Goal: Task Accomplishment & Management: Use online tool/utility

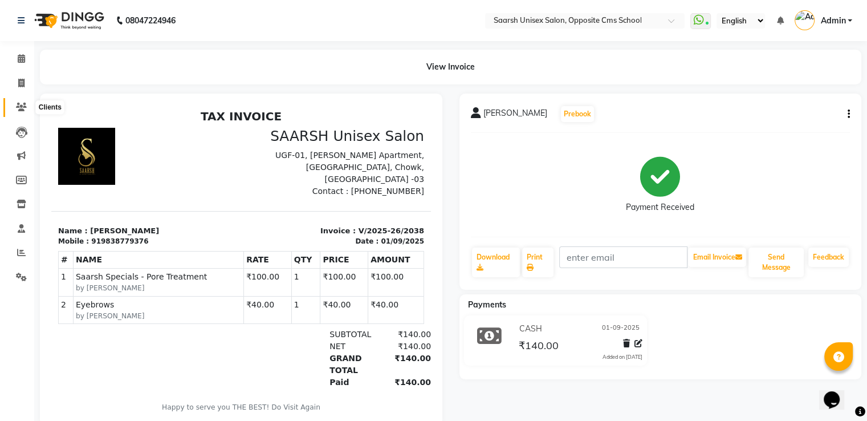
click at [23, 104] on icon at bounding box center [21, 107] width 11 height 9
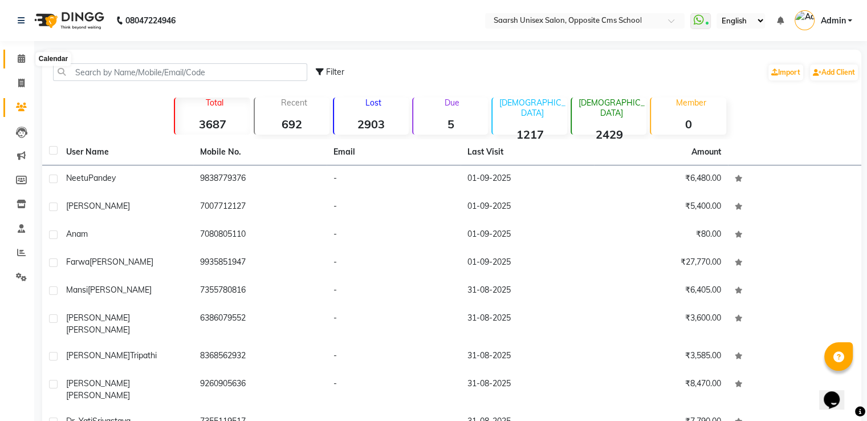
click at [24, 60] on icon at bounding box center [21, 58] width 7 height 9
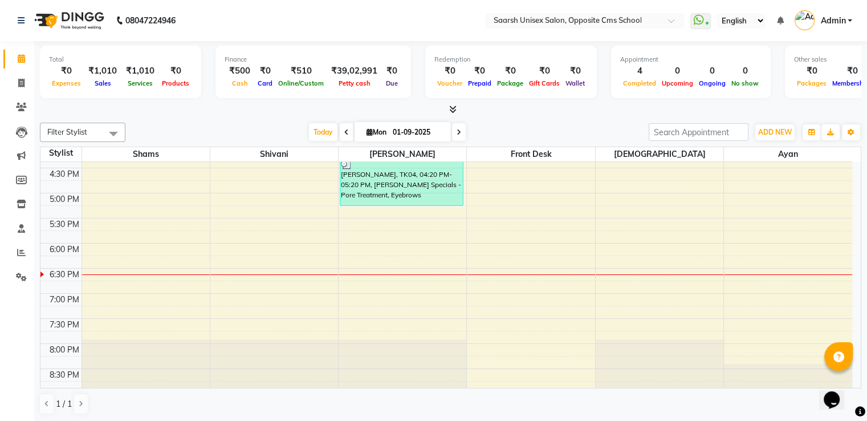
click at [457, 129] on icon at bounding box center [459, 132] width 5 height 7
type input "02-09-2025"
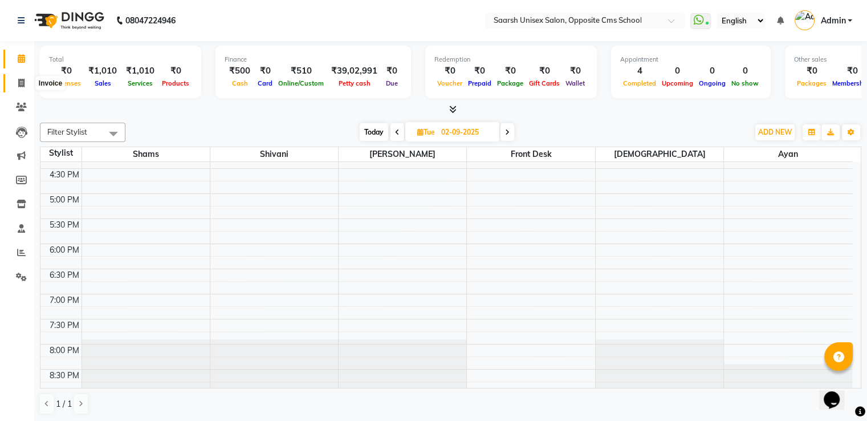
click at [21, 85] on icon at bounding box center [21, 83] width 6 height 9
select select "service"
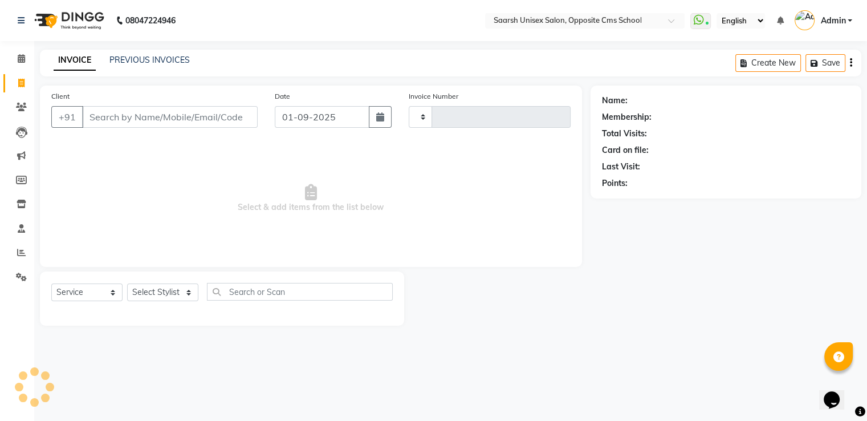
type input "2039"
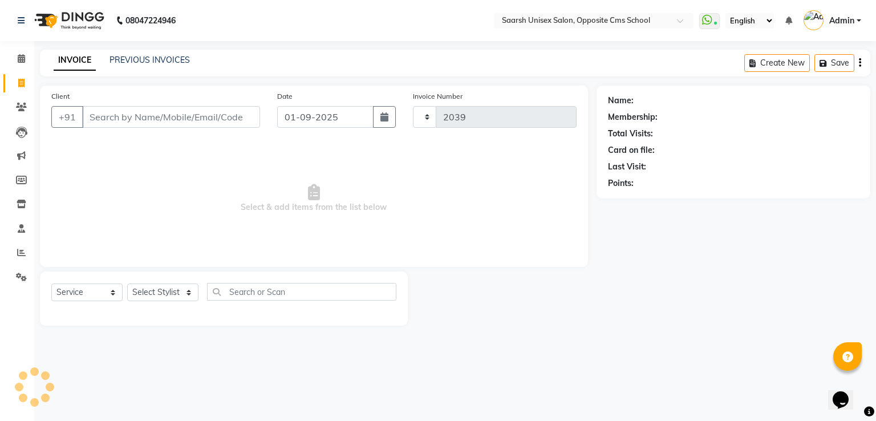
select select "3962"
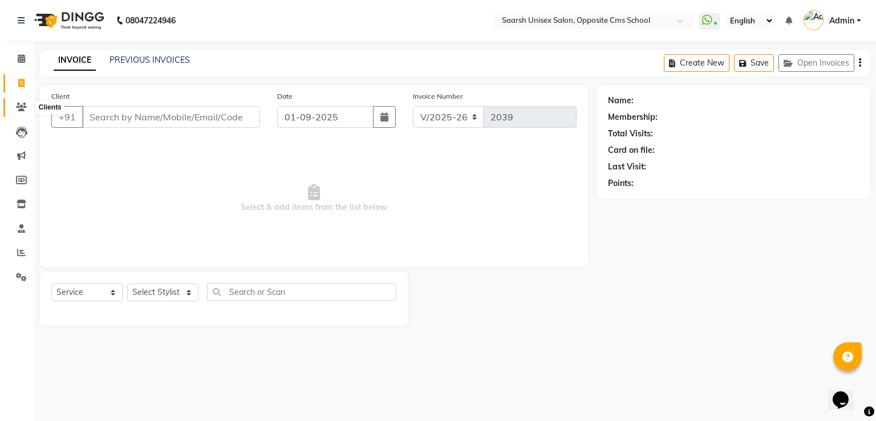
click at [13, 108] on span at bounding box center [21, 107] width 20 height 13
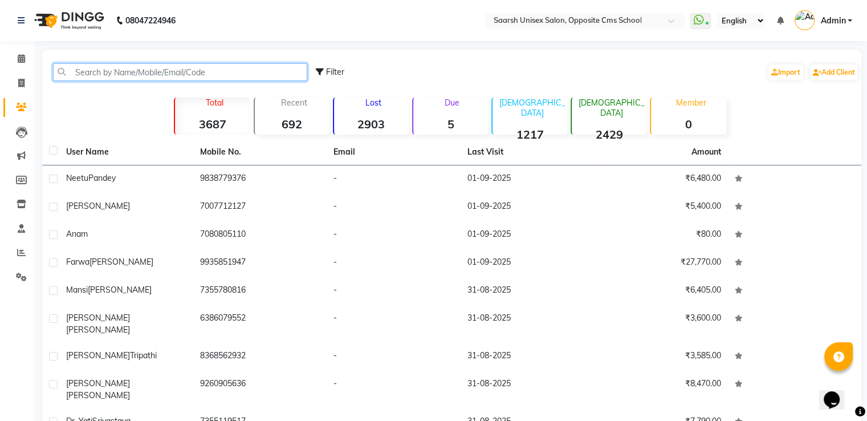
click at [123, 72] on input "text" at bounding box center [180, 72] width 254 height 18
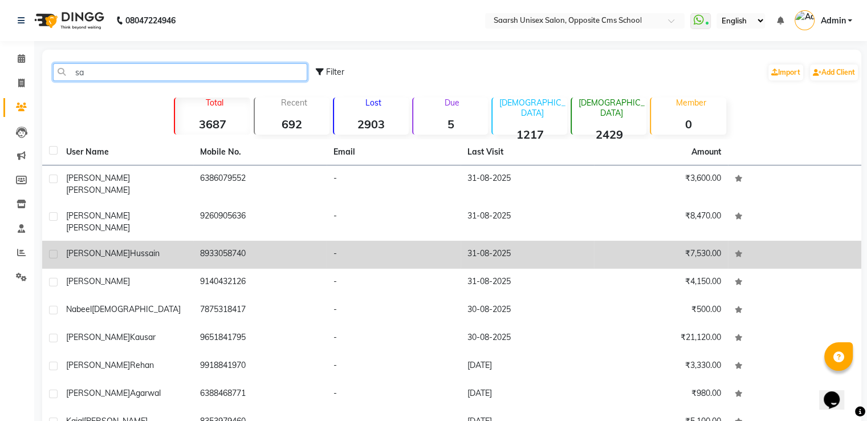
type input "sa"
click at [194, 241] on td "8933058740" at bounding box center [260, 255] width 134 height 28
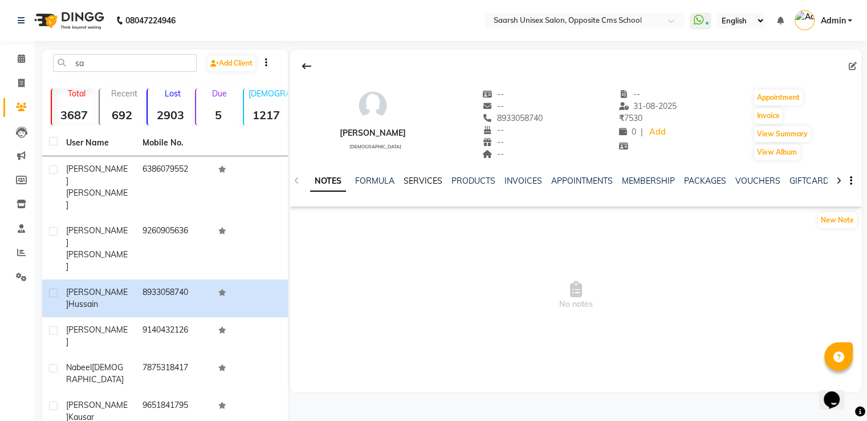
click at [417, 178] on link "SERVICES" at bounding box center [423, 181] width 39 height 10
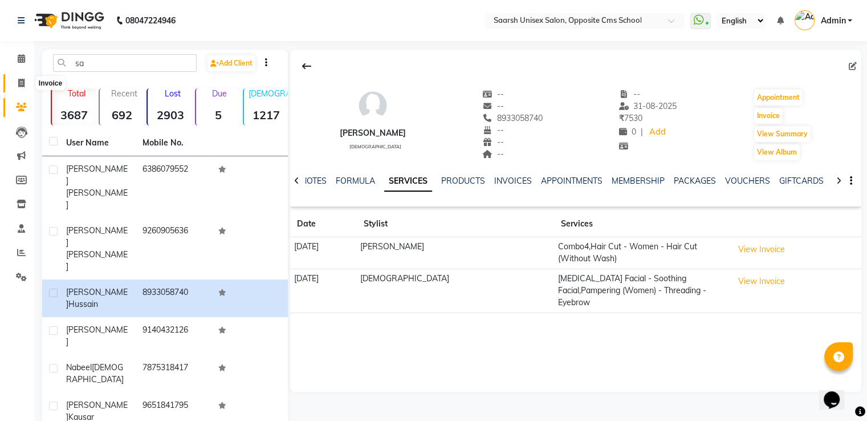
click at [25, 83] on span at bounding box center [21, 83] width 20 height 13
select select "service"
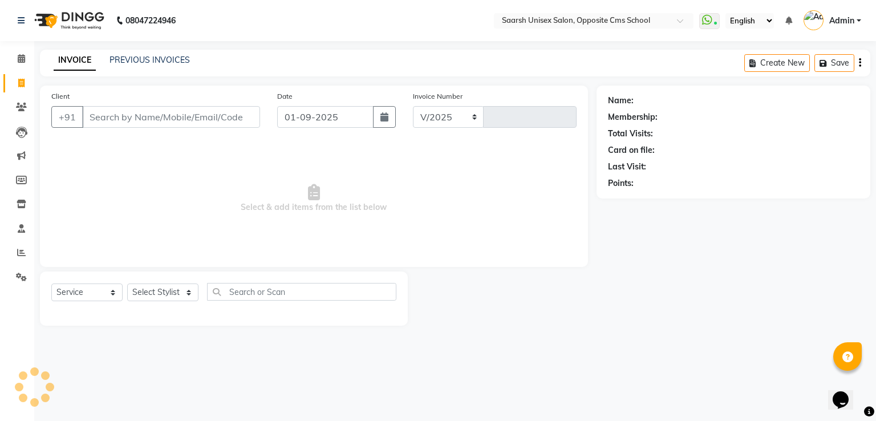
select select "3962"
type input "2039"
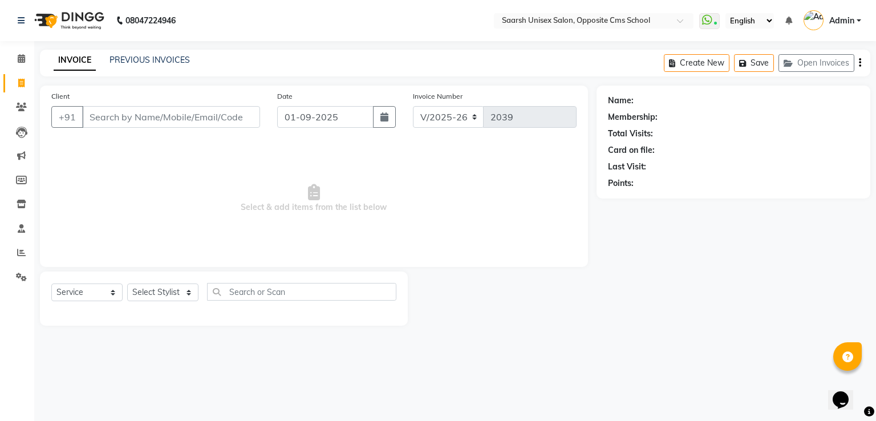
click at [189, 115] on input "Client" at bounding box center [171, 117] width 178 height 22
drag, startPoint x: 162, startPoint y: 290, endPoint x: 112, endPoint y: 112, distance: 184.7
click at [112, 112] on input "Client" at bounding box center [171, 117] width 178 height 22
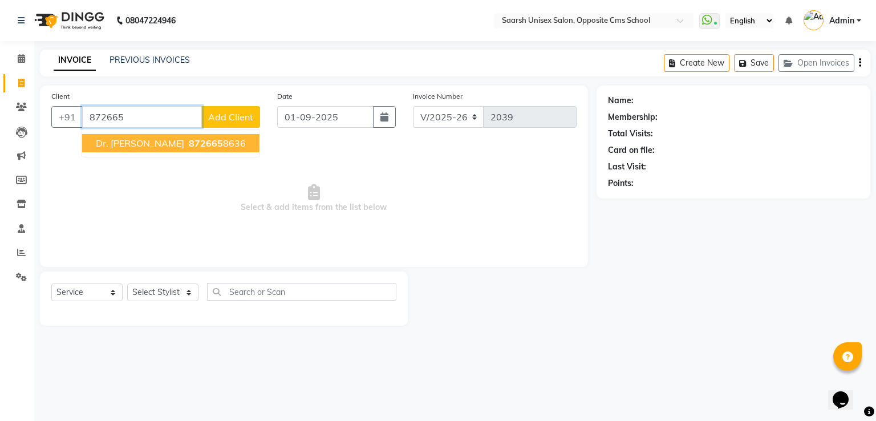
click at [165, 147] on span "Dr. [PERSON_NAME]" at bounding box center [140, 142] width 88 height 11
type input "8726658636"
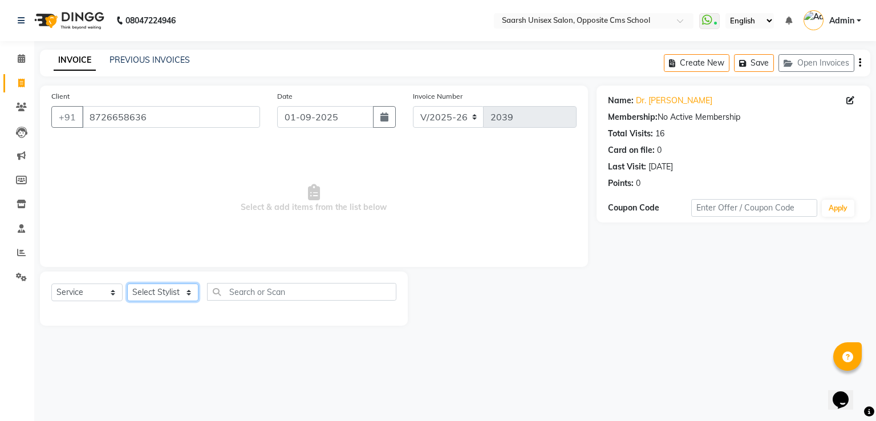
click at [167, 295] on select "Select Stylist [PERSON_NAME] Front Desk [PERSON_NAME] [PERSON_NAME] [PERSON_NAM…" at bounding box center [162, 292] width 71 height 18
select select "89941"
click at [127, 284] on select "Select Stylist [PERSON_NAME] Front Desk [PERSON_NAME] [PERSON_NAME] [PERSON_NAM…" at bounding box center [162, 292] width 71 height 18
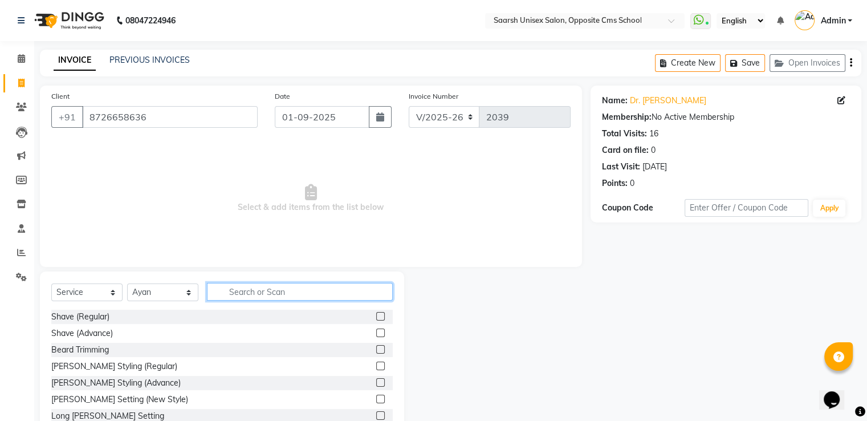
click at [278, 290] on input "text" at bounding box center [300, 292] width 186 height 18
click at [252, 293] on input "text" at bounding box center [300, 292] width 186 height 18
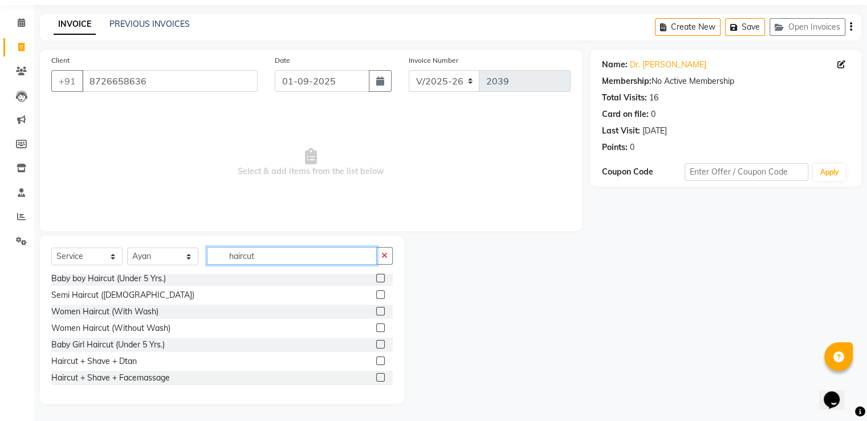
scroll to position [91, 0]
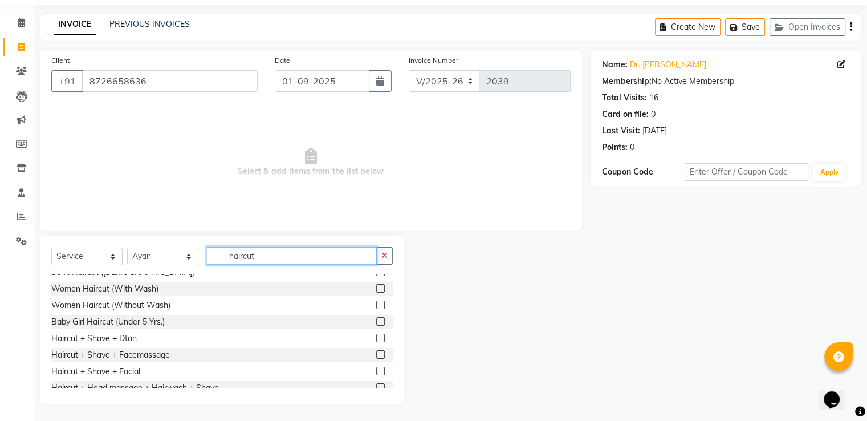
type input "haircut"
click at [376, 353] on label at bounding box center [380, 354] width 9 height 9
click at [376, 353] on input "checkbox" at bounding box center [379, 354] width 7 height 7
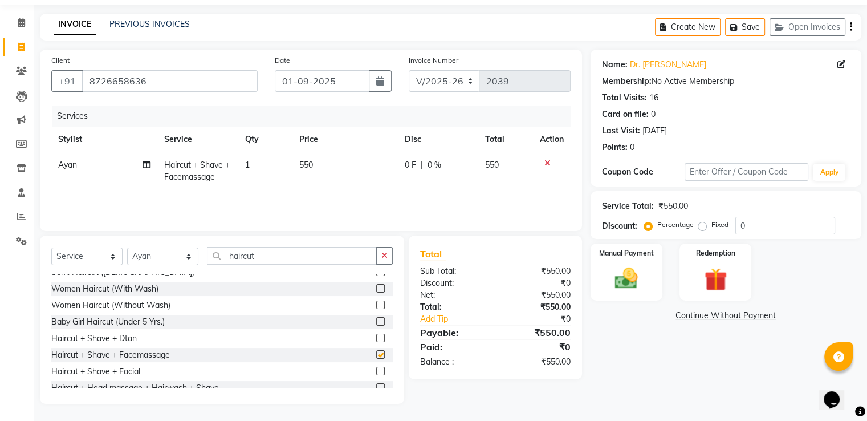
checkbox input "false"
click at [274, 257] on input "haircut" at bounding box center [292, 256] width 170 height 18
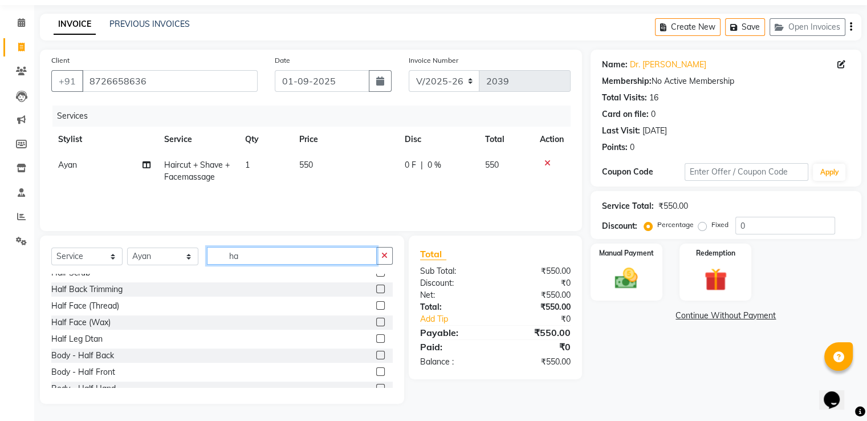
type input "h"
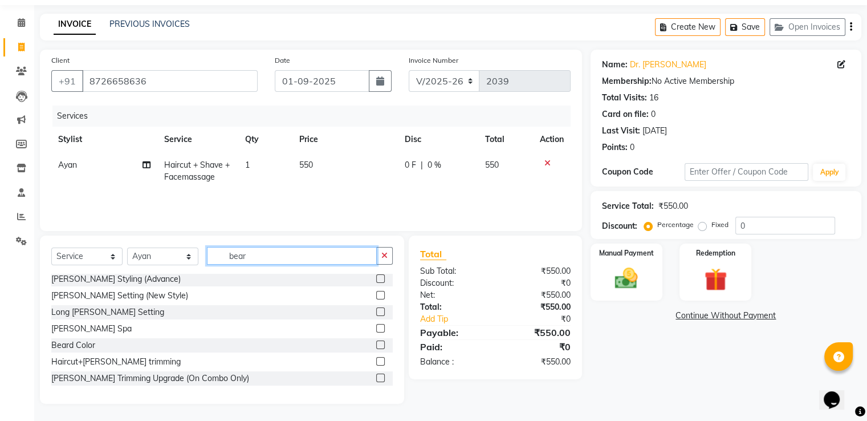
scroll to position [34, 0]
type input "beard"
click at [376, 376] on label at bounding box center [380, 378] width 9 height 9
click at [376, 376] on input "checkbox" at bounding box center [379, 378] width 7 height 7
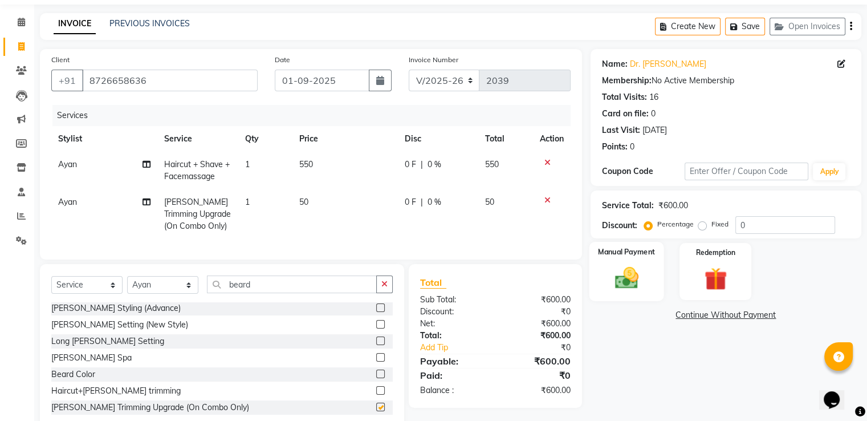
checkbox input "false"
click at [623, 263] on div "Manual Payment" at bounding box center [626, 271] width 75 height 59
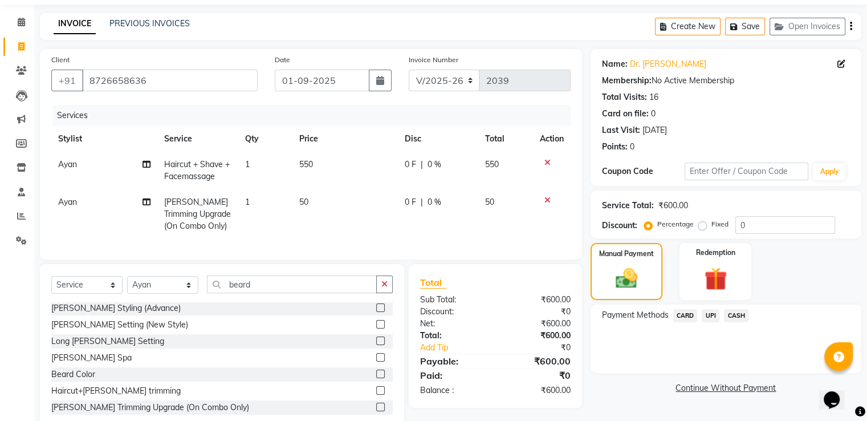
scroll to position [74, 0]
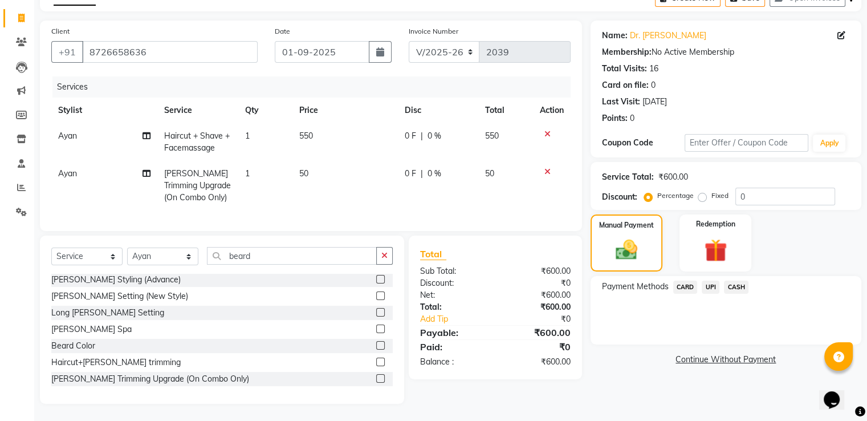
click at [710, 281] on span "UPI" at bounding box center [711, 287] width 18 height 13
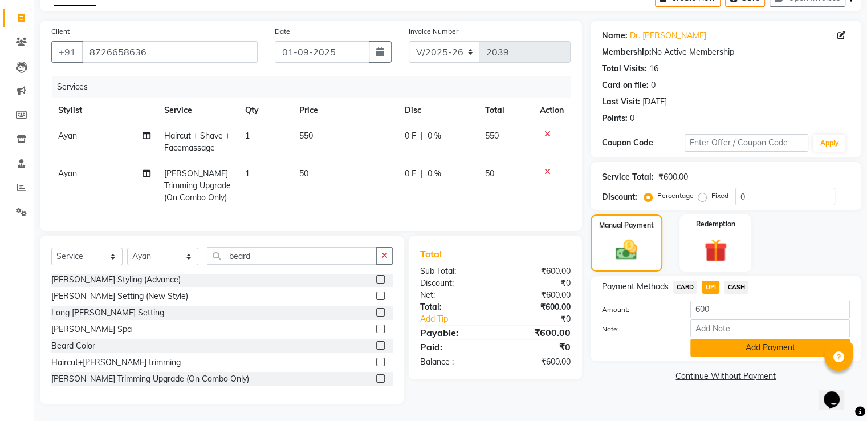
click at [762, 343] on button "Add Payment" at bounding box center [771, 348] width 160 height 18
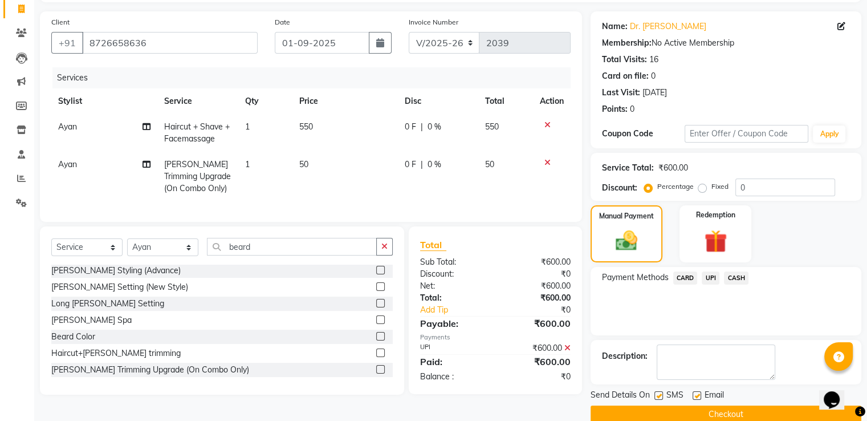
scroll to position [93, 0]
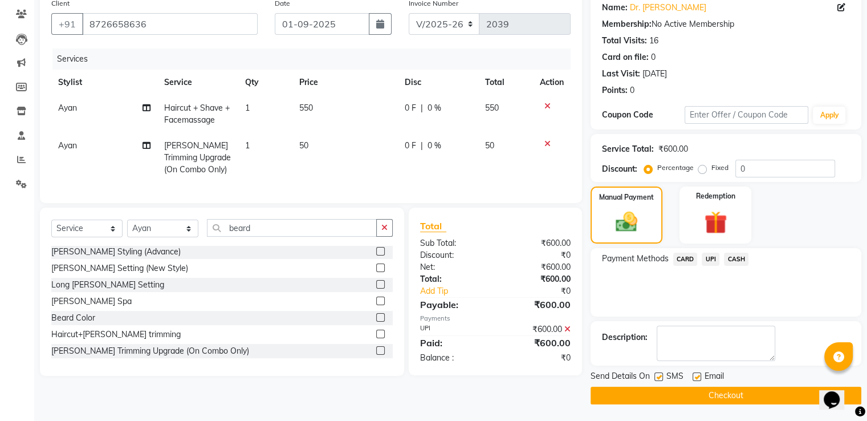
click at [776, 389] on button "Checkout" at bounding box center [726, 396] width 271 height 18
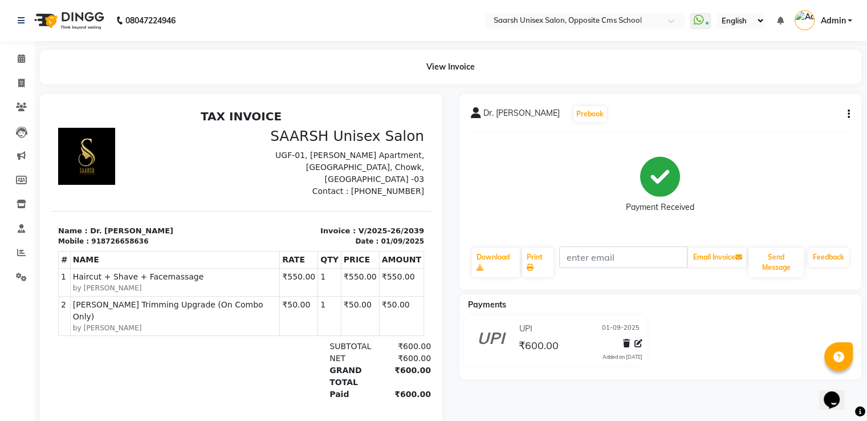
click at [367, 14] on nav "08047224946 Select Location × Saarsh Unisex Salon, Opposite Cms School WhatsApp…" at bounding box center [433, 20] width 867 height 41
click at [19, 115] on link "Clients" at bounding box center [16, 107] width 27 height 19
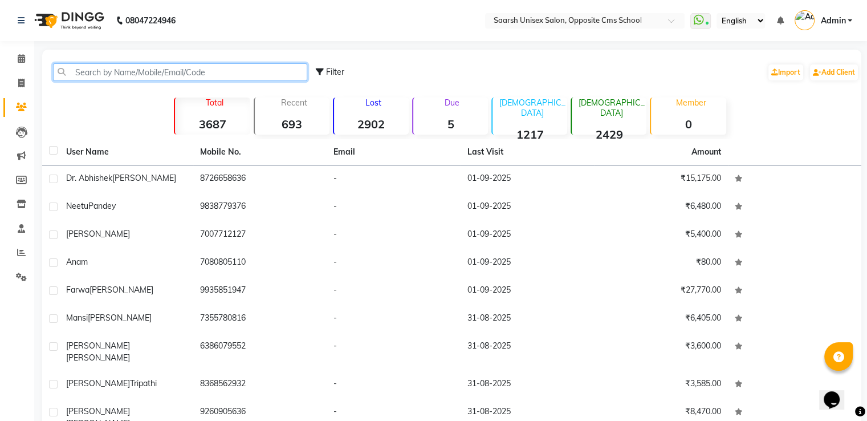
click at [124, 72] on input "text" at bounding box center [180, 72] width 254 height 18
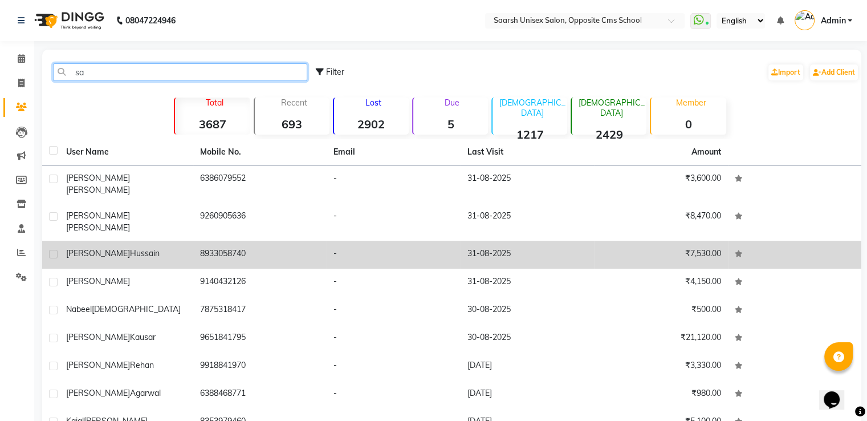
type input "sa"
click at [160, 247] on div "[PERSON_NAME]" at bounding box center [126, 253] width 120 height 12
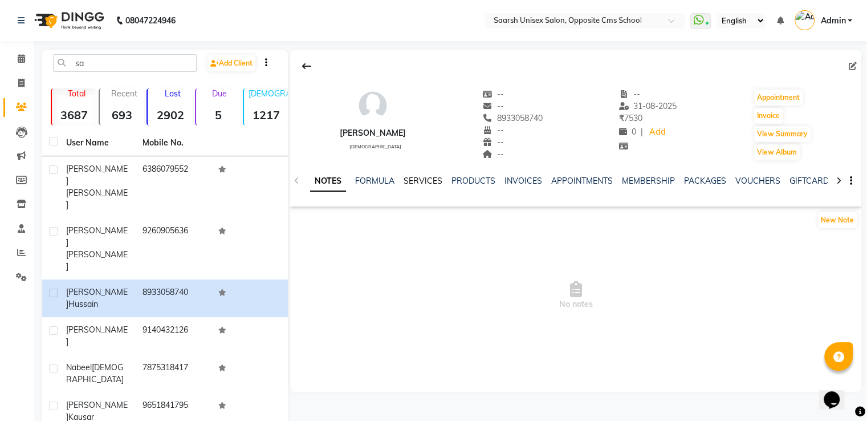
click at [421, 177] on link "SERVICES" at bounding box center [423, 181] width 39 height 10
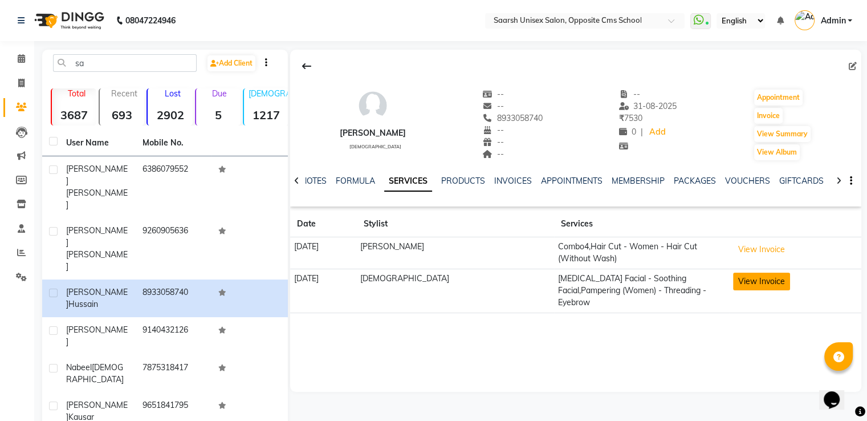
click at [756, 276] on button "View Invoice" at bounding box center [761, 282] width 57 height 18
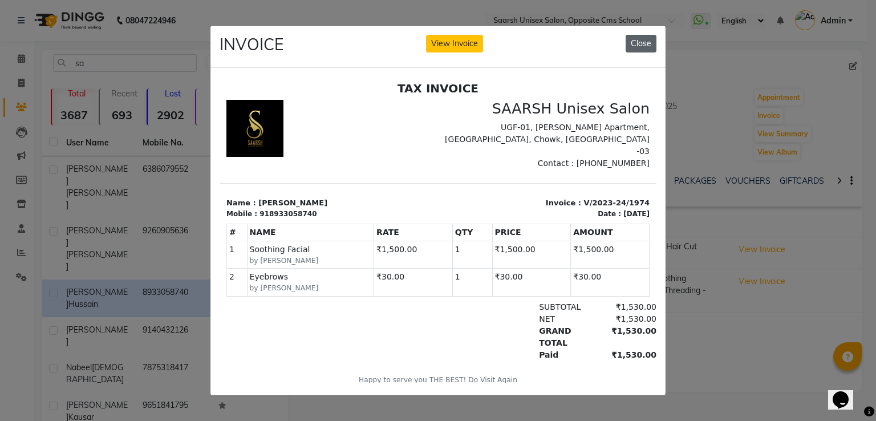
click at [650, 35] on button "Close" at bounding box center [641, 44] width 31 height 18
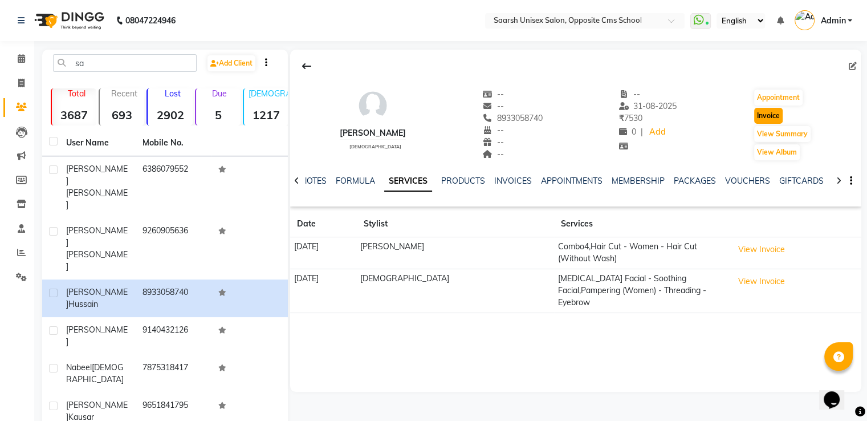
click at [766, 114] on button "Invoice" at bounding box center [768, 116] width 29 height 16
select select "service"
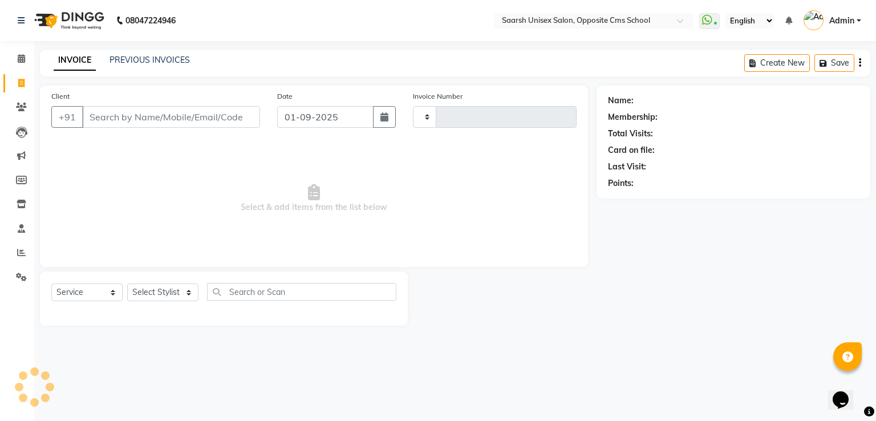
type input "2040"
select select "3962"
type input "8933058740"
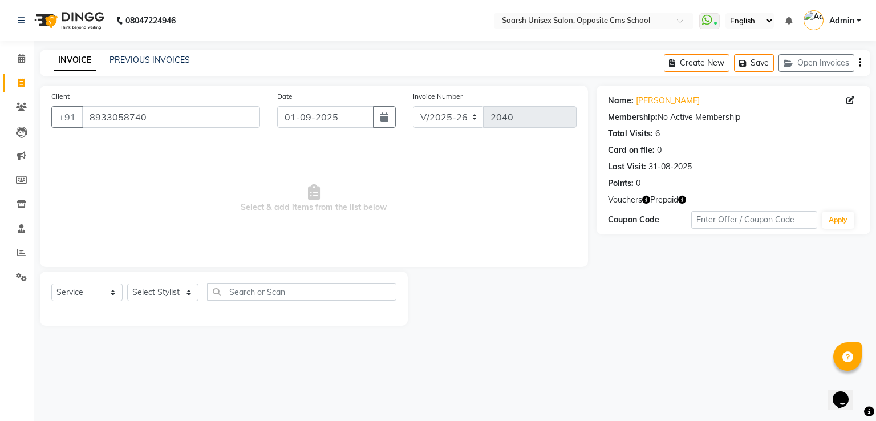
click at [643, 200] on icon "button" at bounding box center [646, 200] width 8 height 8
click at [79, 58] on link "INVOICE" at bounding box center [75, 60] width 42 height 21
click at [14, 109] on span at bounding box center [21, 107] width 20 height 13
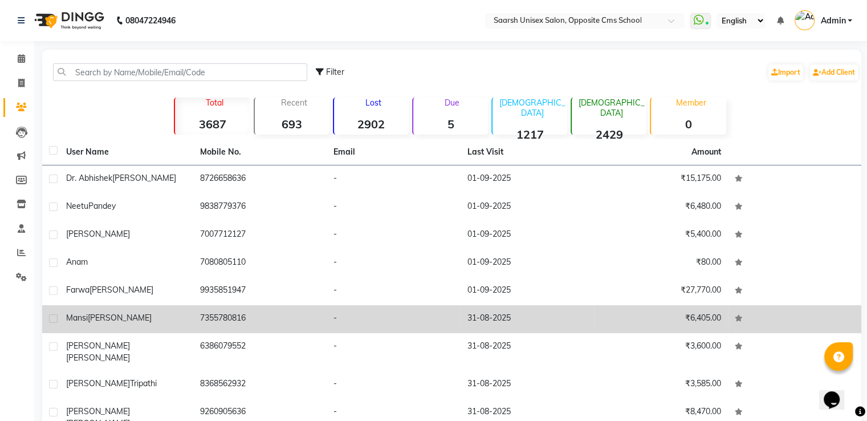
click at [98, 317] on span "[PERSON_NAME]" at bounding box center [120, 318] width 64 height 10
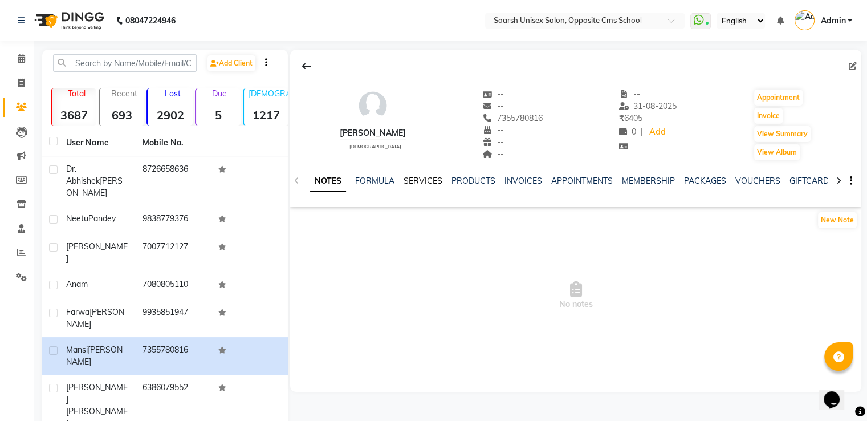
click at [425, 178] on link "SERVICES" at bounding box center [423, 181] width 39 height 10
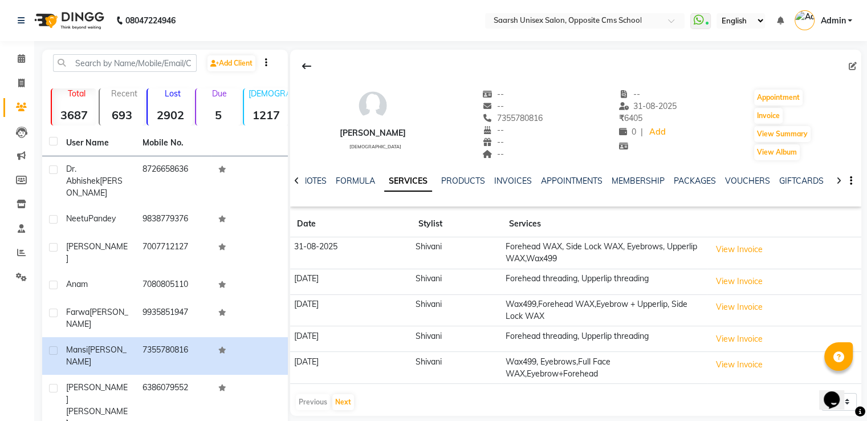
scroll to position [83, 0]
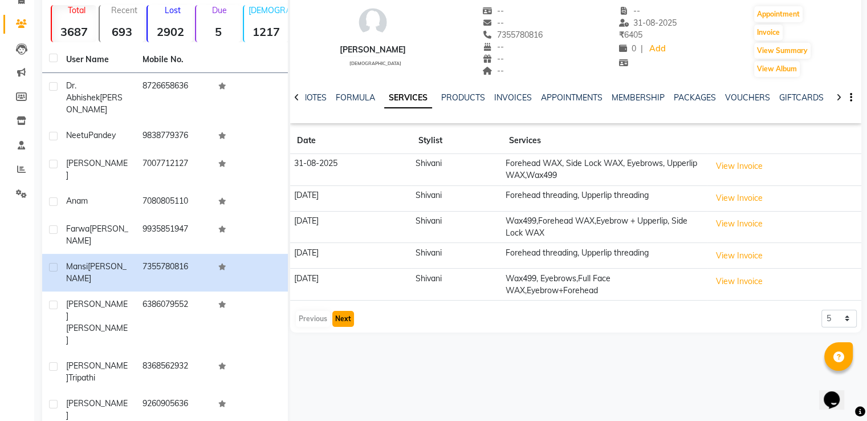
click at [340, 323] on button "Next" at bounding box center [343, 319] width 22 height 16
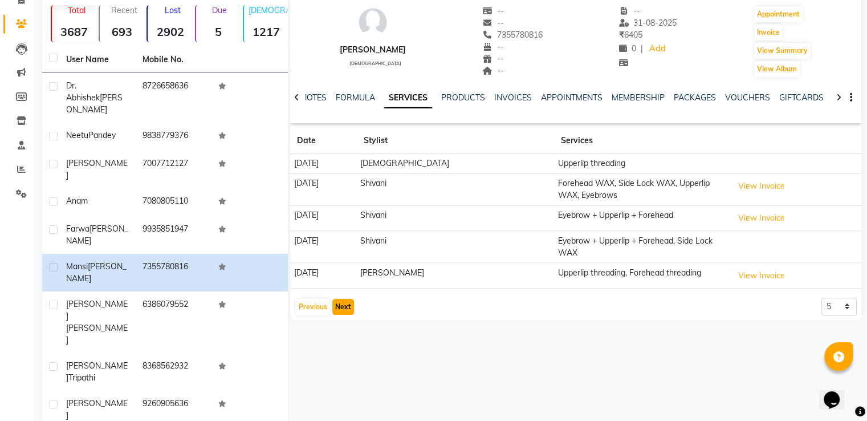
click at [347, 299] on button "Next" at bounding box center [343, 307] width 22 height 16
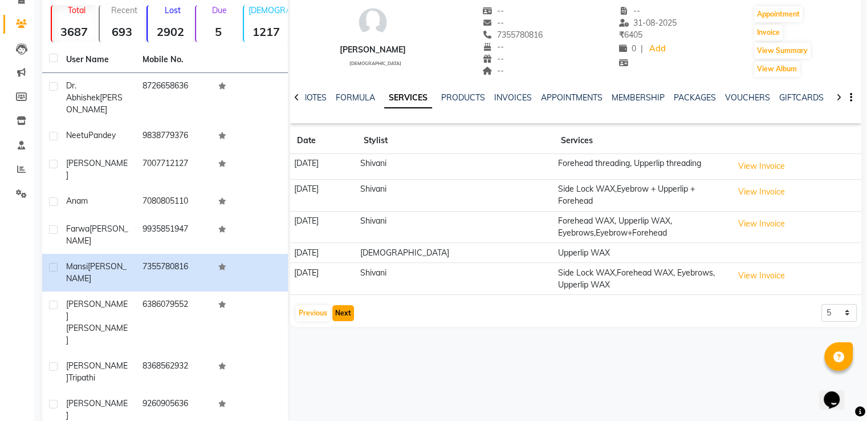
click at [340, 313] on button "Next" at bounding box center [343, 313] width 22 height 16
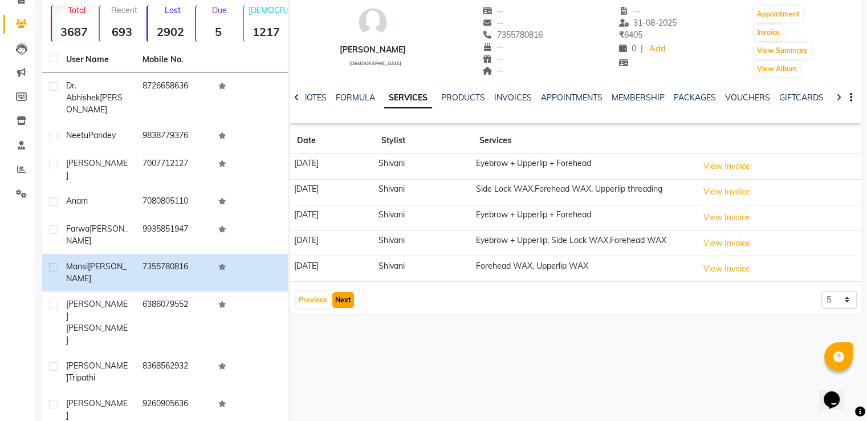
click at [342, 304] on button "Next" at bounding box center [343, 300] width 22 height 16
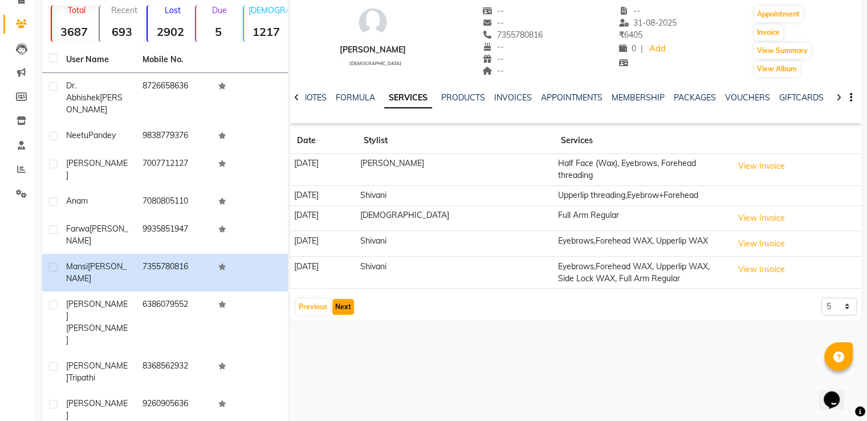
click at [342, 304] on button "Next" at bounding box center [343, 307] width 22 height 16
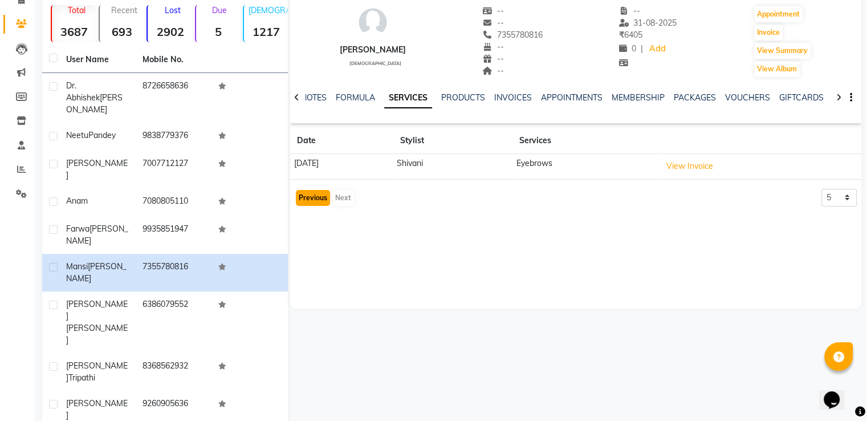
click at [306, 204] on button "Previous" at bounding box center [313, 198] width 34 height 16
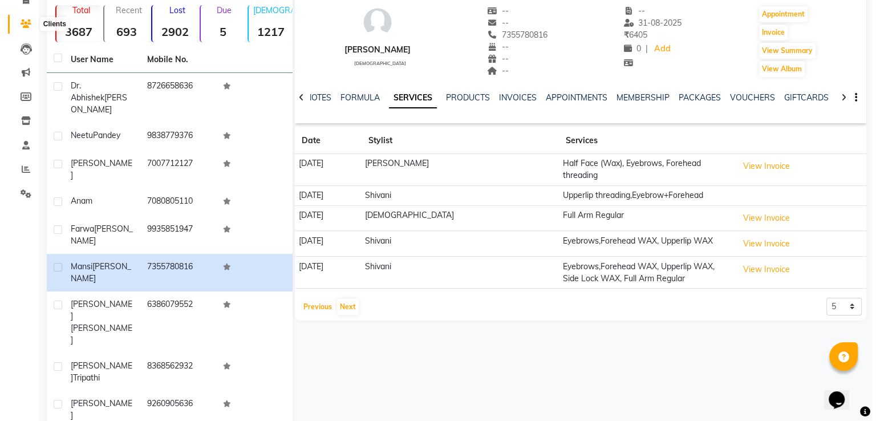
scroll to position [0, 0]
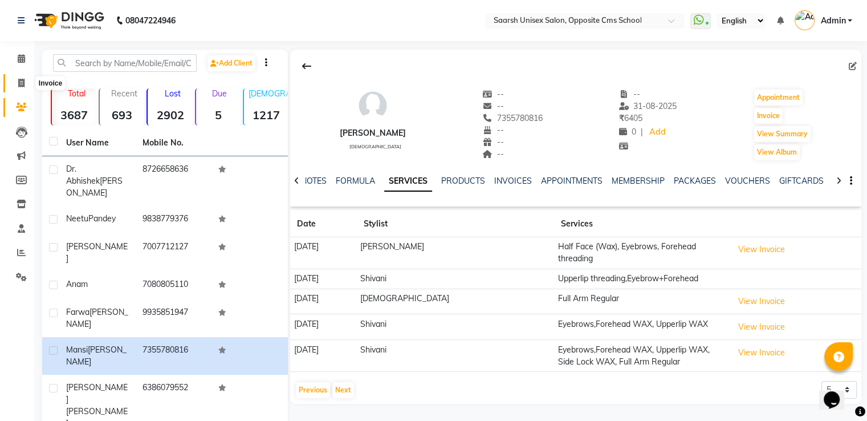
click at [23, 79] on icon at bounding box center [21, 83] width 6 height 9
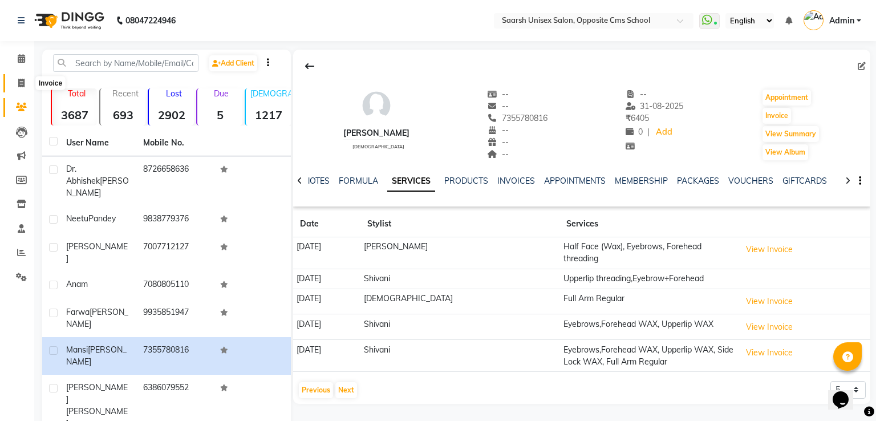
select select "service"
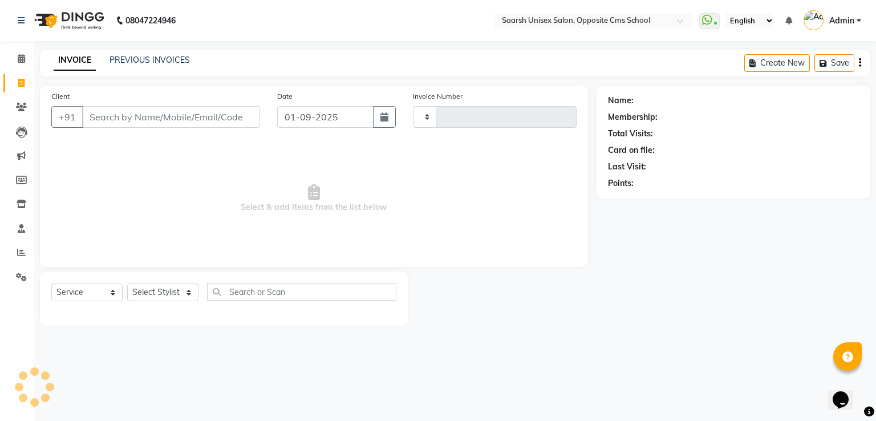
type input "2040"
select select "3962"
